Goal: Ask a question

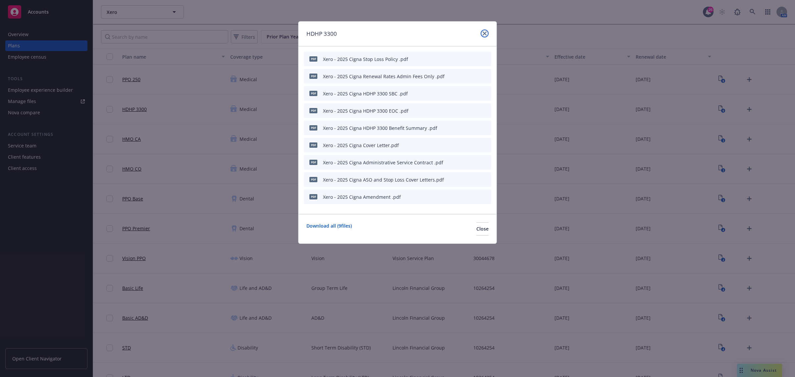
click at [483, 32] on icon "close" at bounding box center [485, 33] width 4 height 4
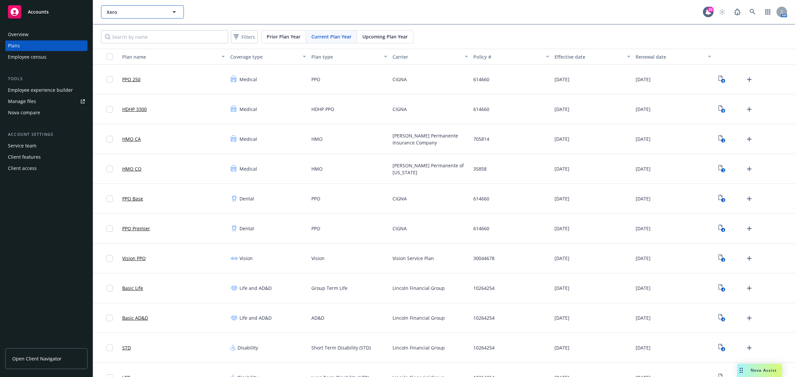
click at [124, 18] on button "Xero" at bounding box center [142, 11] width 83 height 13
click at [129, 29] on strong "AgentSync" at bounding box center [120, 31] width 24 height 6
click at [39, 92] on div "Employee experience builder" at bounding box center [40, 90] width 65 height 11
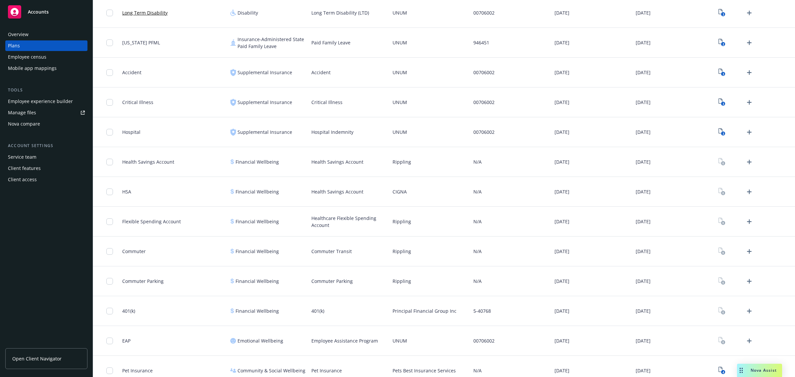
scroll to position [314, 0]
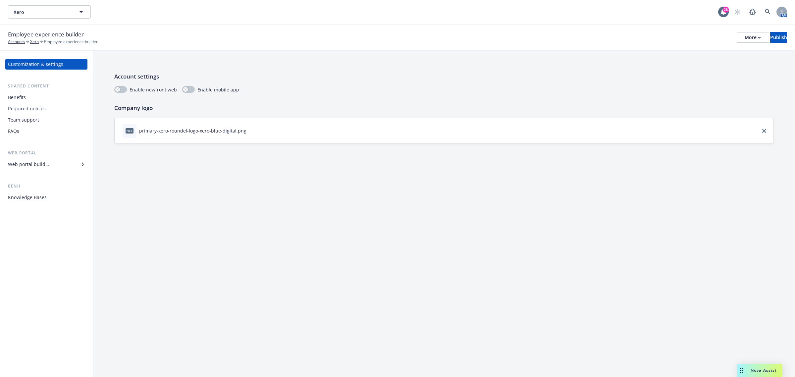
click at [25, 96] on div "Benefits" at bounding box center [17, 97] width 18 height 11
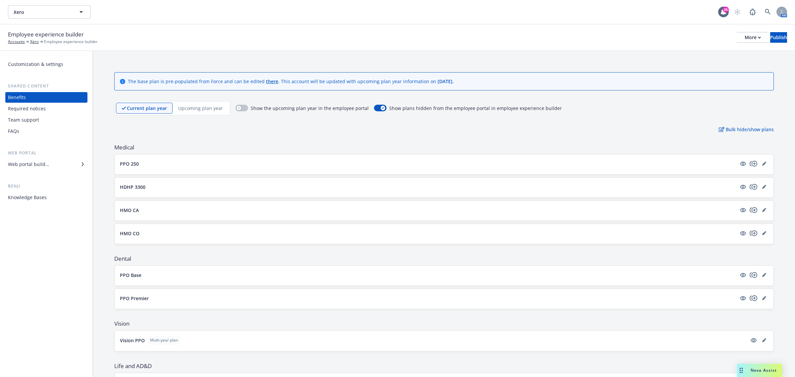
drag, startPoint x: 759, startPoint y: 163, endPoint x: 622, endPoint y: 158, distance: 137.6
click at [763, 163] on icon "editPencil" at bounding box center [765, 164] width 4 height 4
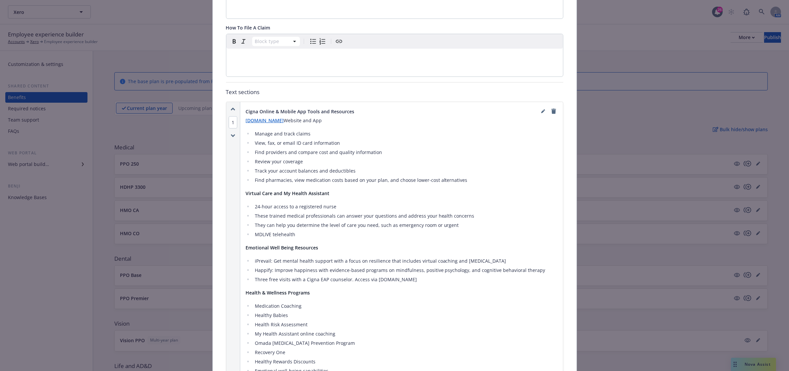
scroll to position [351, 0]
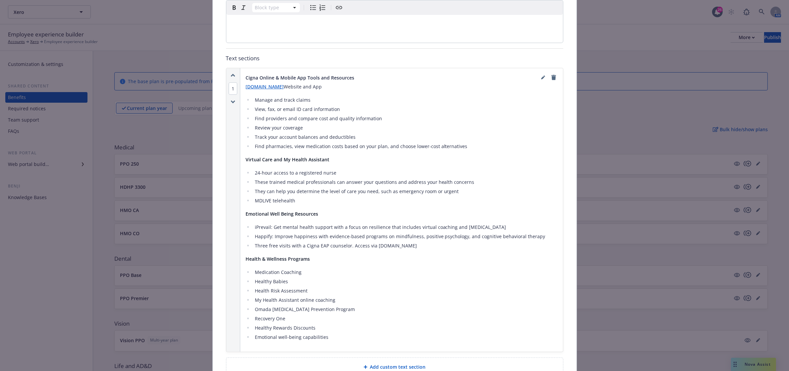
click at [735, 365] on div "Medical - PPO 250 - Medical PPO Cancel Save Fields that are left empty won't be…" at bounding box center [394, 185] width 789 height 371
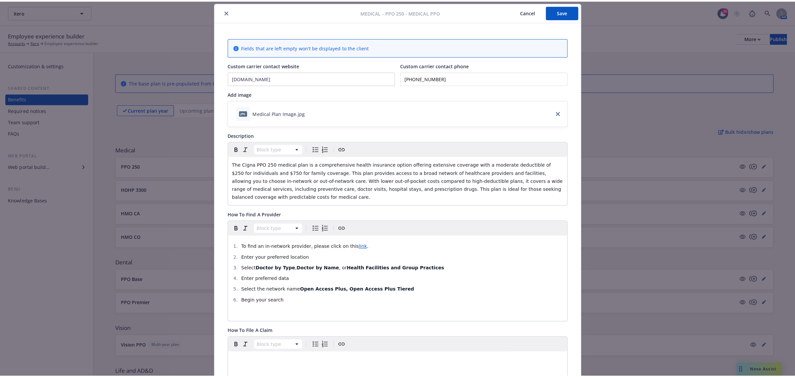
scroll to position [0, 0]
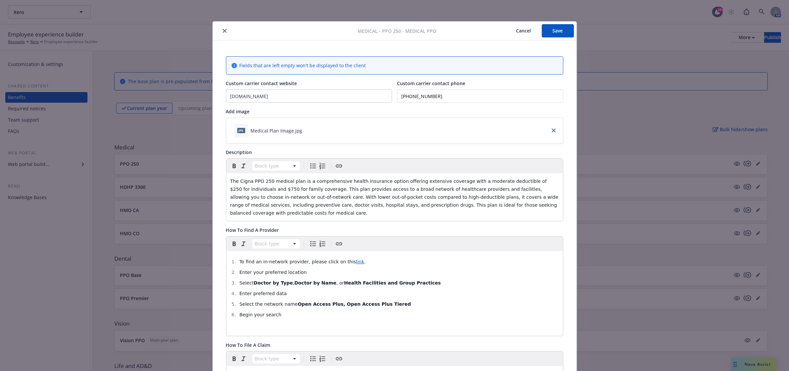
click at [519, 29] on button "Cancel" at bounding box center [524, 30] width 36 height 13
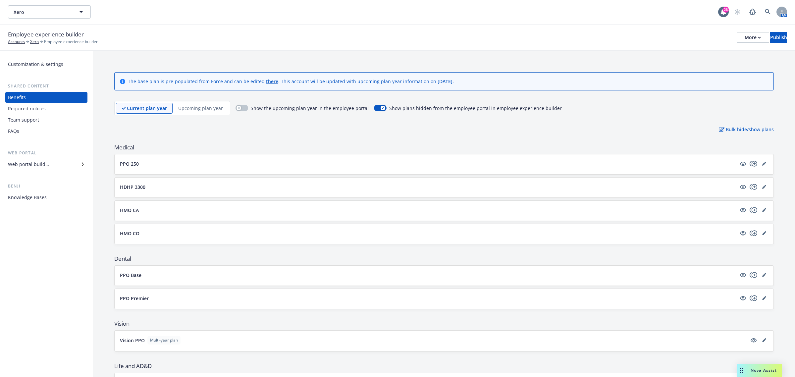
click at [752, 367] on div "Nova Assist" at bounding box center [759, 370] width 45 height 13
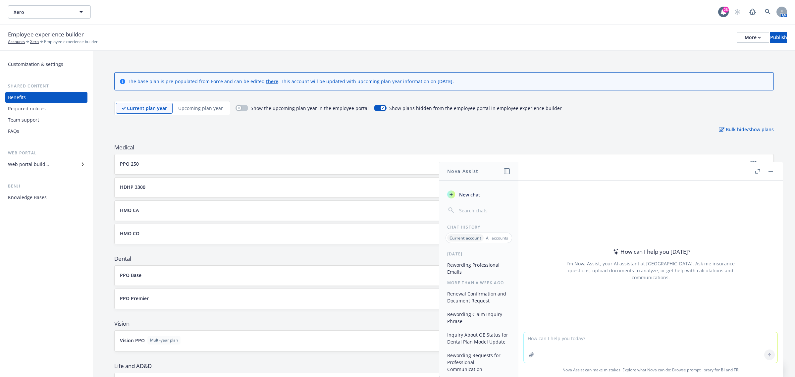
click at [556, 336] on textarea at bounding box center [651, 347] width 254 height 30
paste textarea "When will Happify and iPrevail sunset?"
type textarea "reword - When will Happify and iPrevail sunset?"
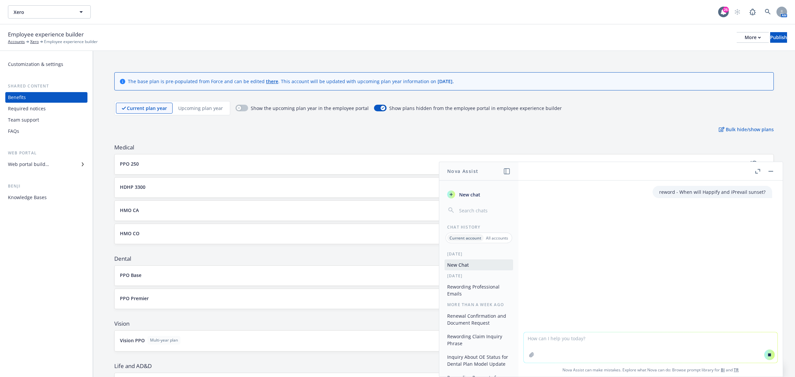
click at [600, 340] on textarea at bounding box center [651, 347] width 254 height 30
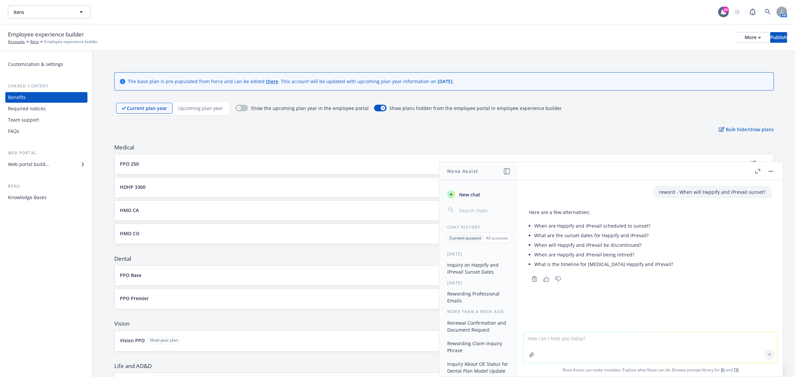
click at [616, 227] on li "When are Happify and iPrevail scheduled to sunset?" at bounding box center [604, 226] width 139 height 10
drag, startPoint x: 655, startPoint y: 222, endPoint x: 534, endPoint y: 225, distance: 121.7
click at [534, 225] on div "Here are a few alternatives: When are Happify and iPrevail scheduled to sunset?…" at bounding box center [650, 239] width 243 height 66
copy li "When are Happify and iPrevail scheduled to sunset?"
